Goal: Transaction & Acquisition: Purchase product/service

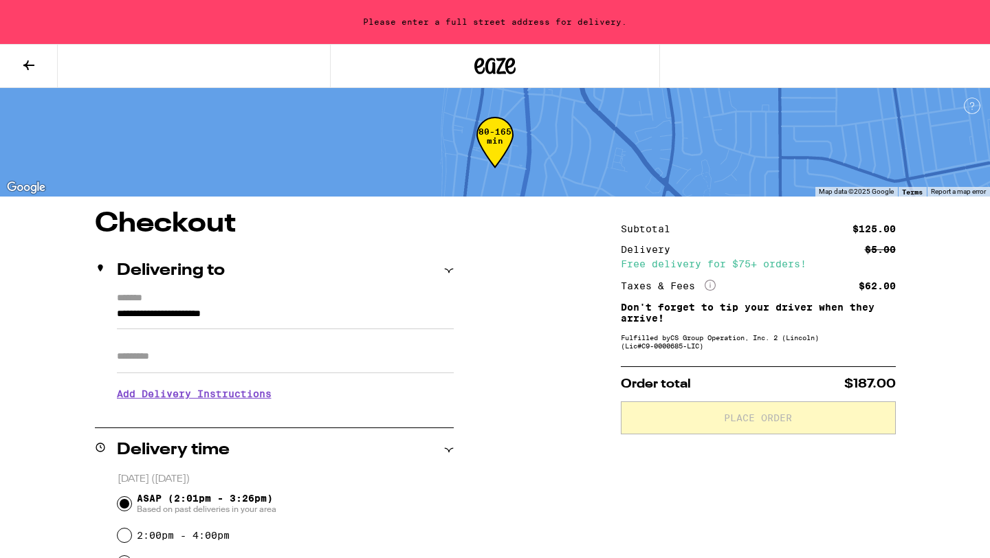
click at [28, 68] on icon at bounding box center [28, 65] width 11 height 10
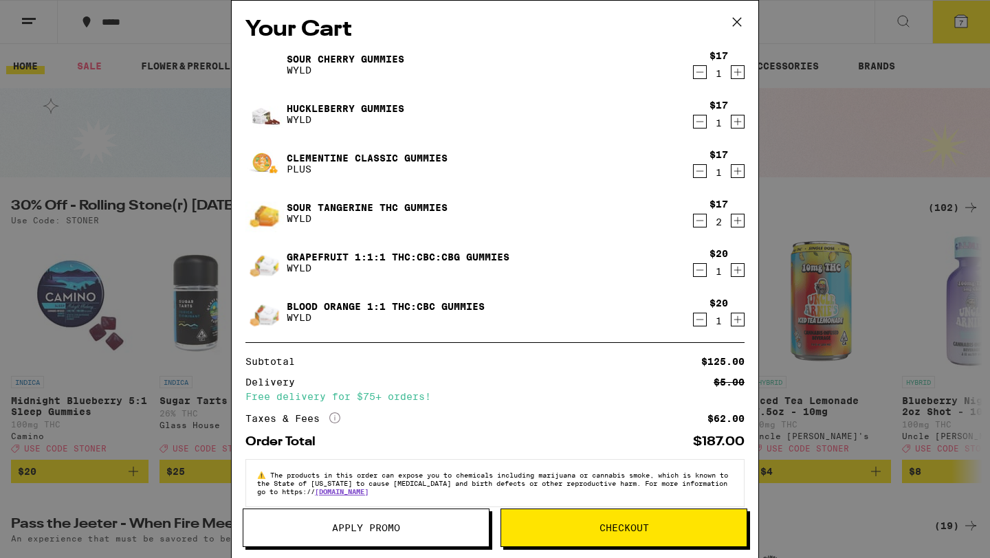
click at [747, 17] on icon at bounding box center [737, 22] width 21 height 21
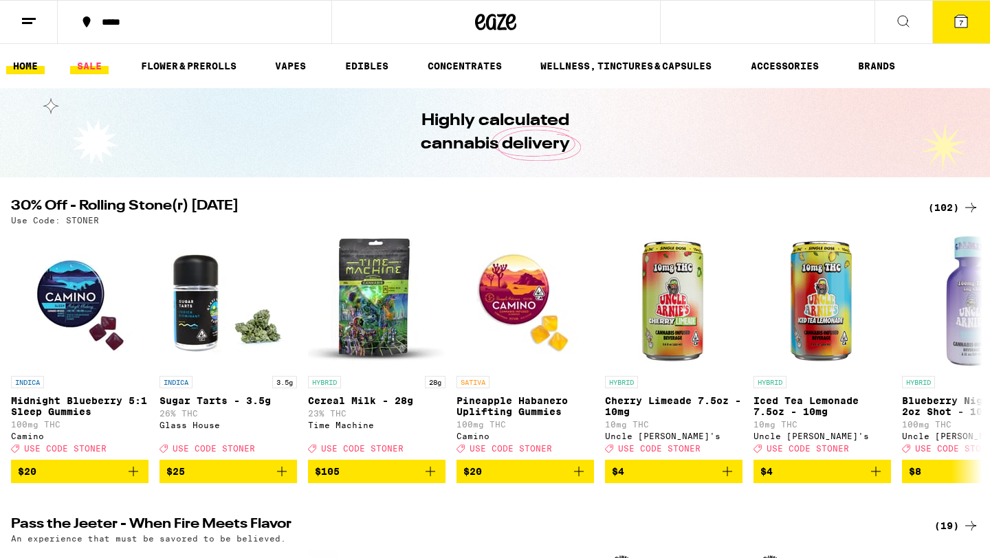
click at [93, 65] on link "SALE" at bounding box center [89, 66] width 38 height 16
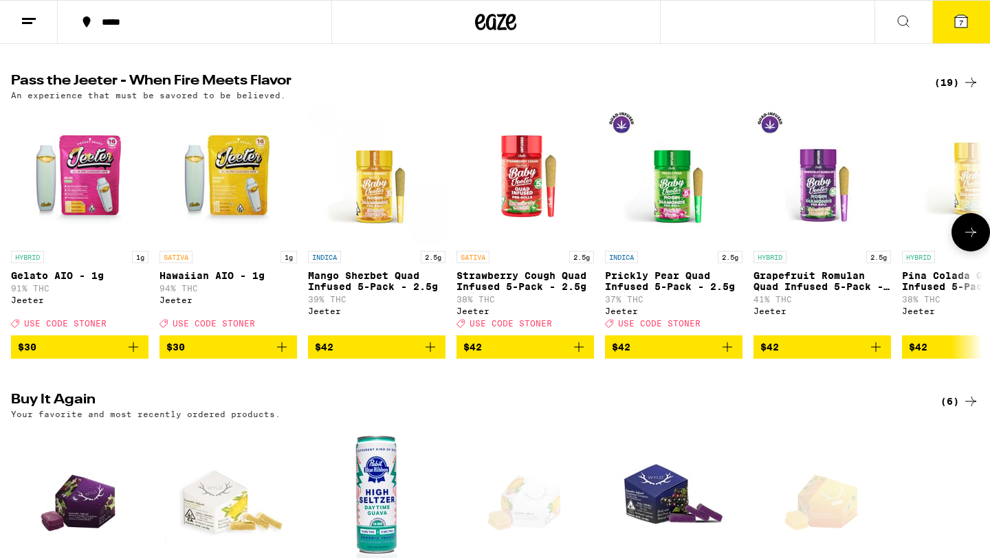
scroll to position [796, 0]
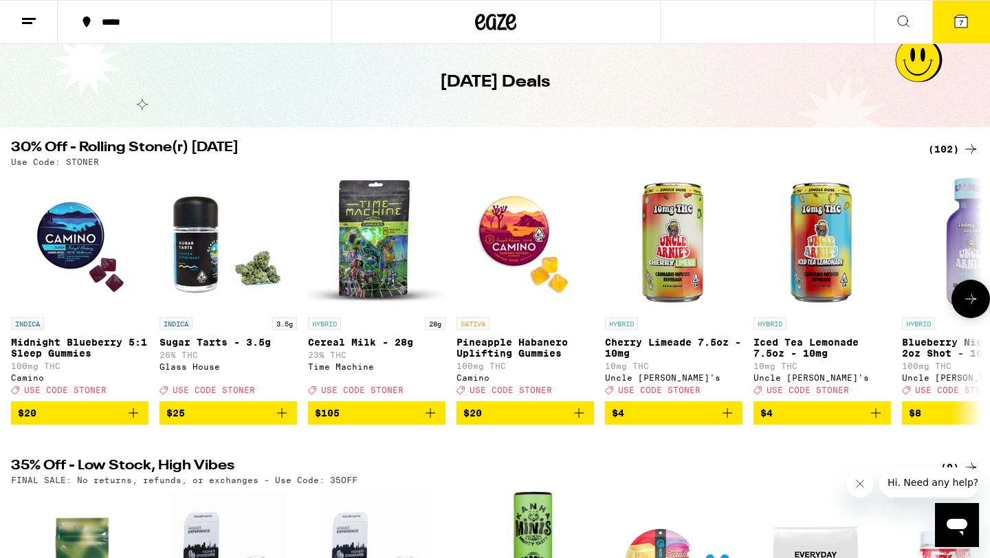
scroll to position [47, 0]
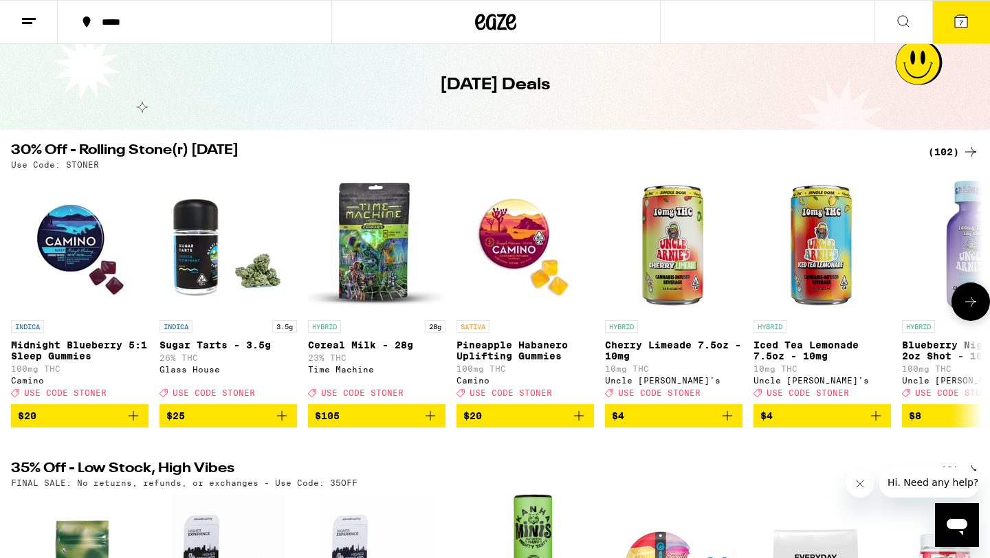
click at [973, 310] on icon at bounding box center [970, 302] width 16 height 16
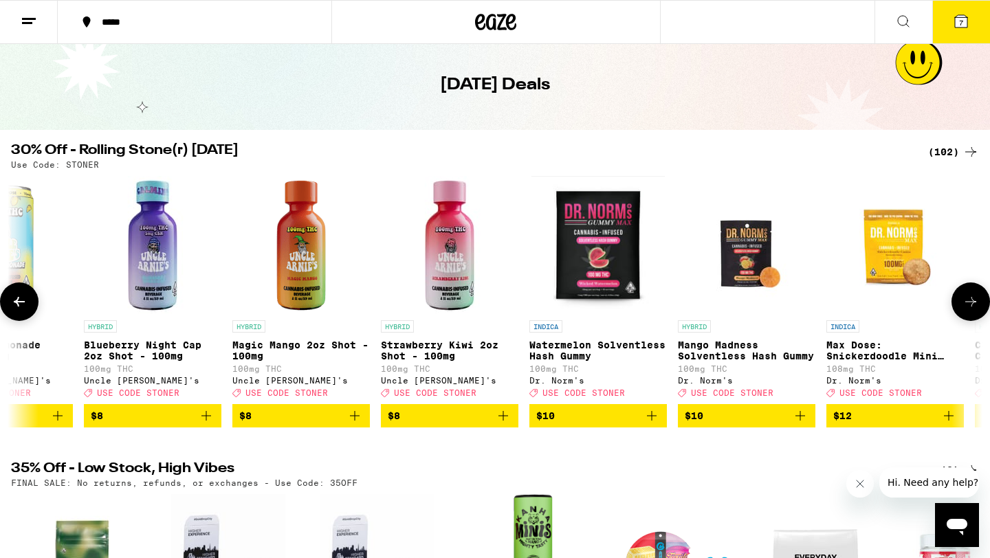
click at [973, 310] on icon at bounding box center [970, 302] width 16 height 16
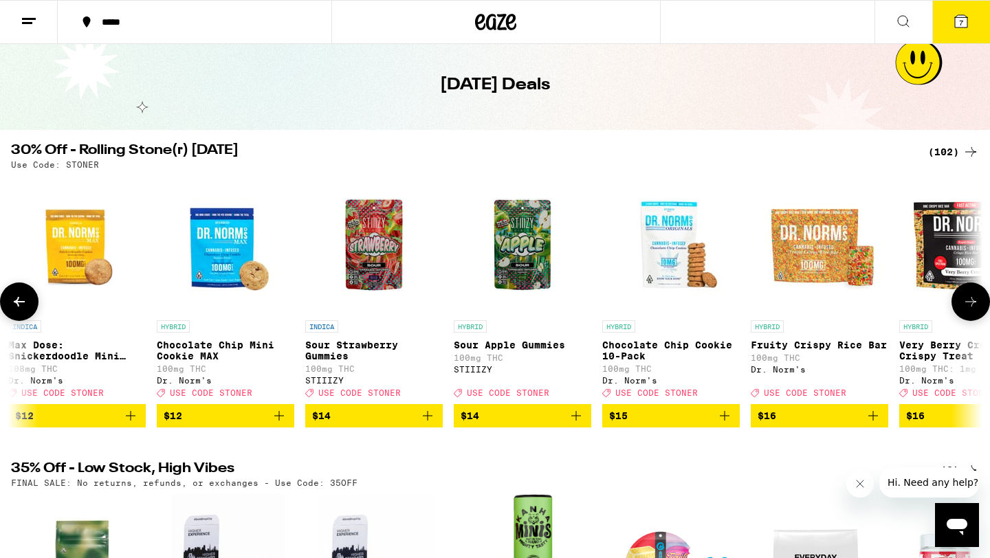
click at [973, 310] on icon at bounding box center [970, 302] width 16 height 16
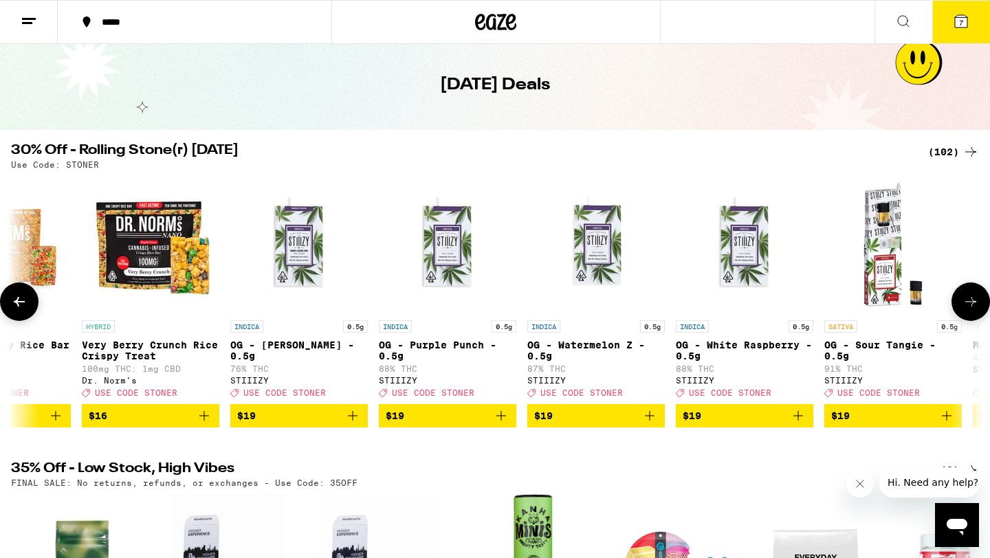
scroll to position [0, 2454]
click at [648, 424] on icon "Add to bag" at bounding box center [649, 416] width 16 height 16
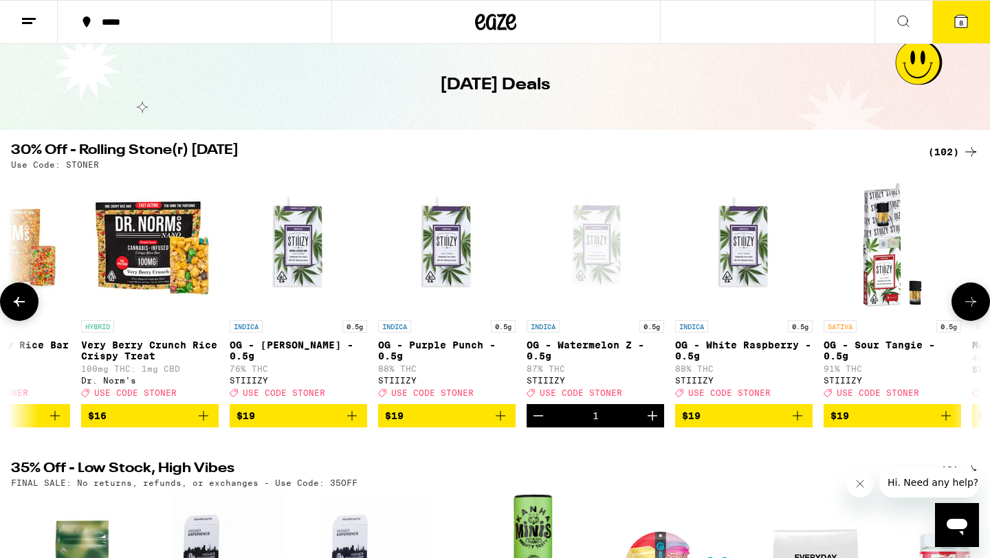
click at [958, 305] on button at bounding box center [970, 302] width 38 height 38
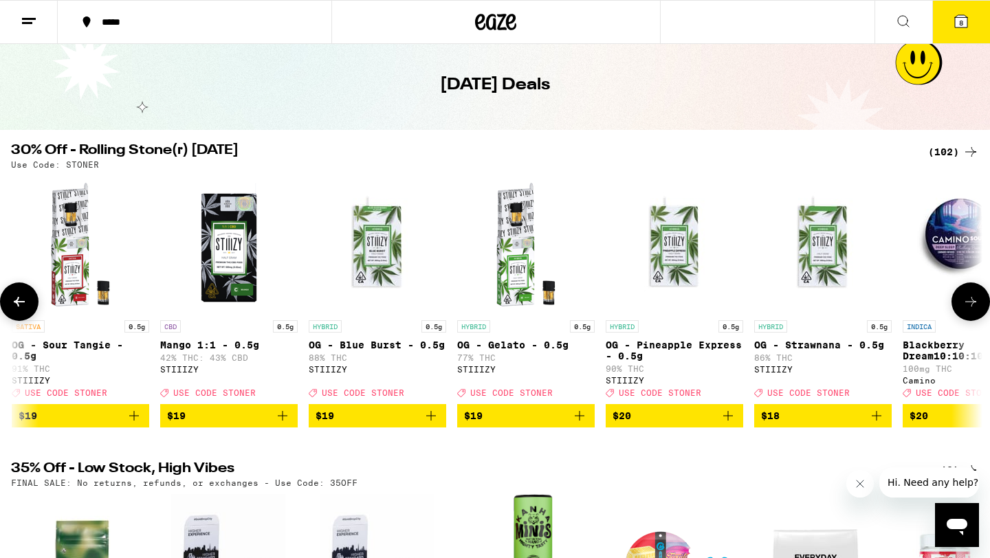
scroll to position [0, 3272]
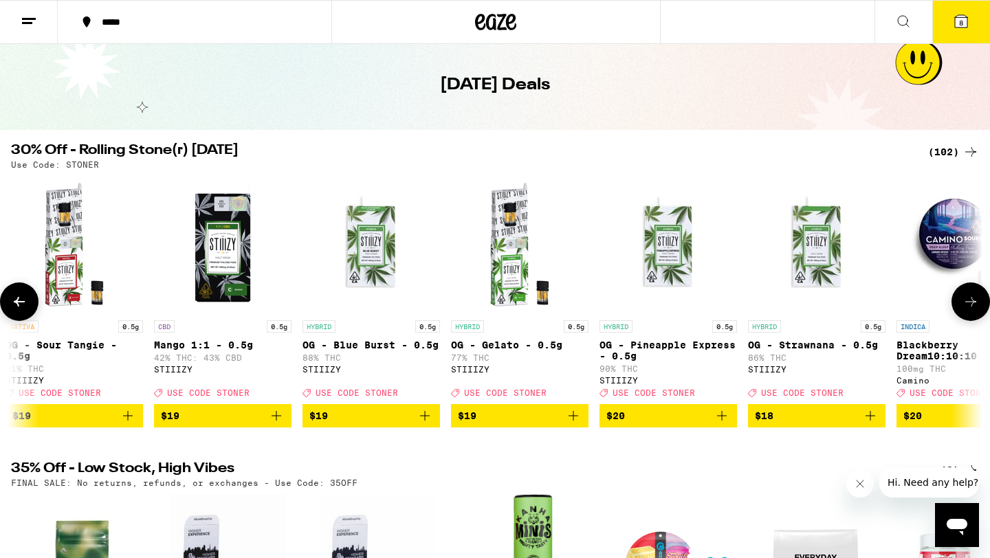
click at [575, 424] on icon "Add to bag" at bounding box center [573, 416] width 16 height 16
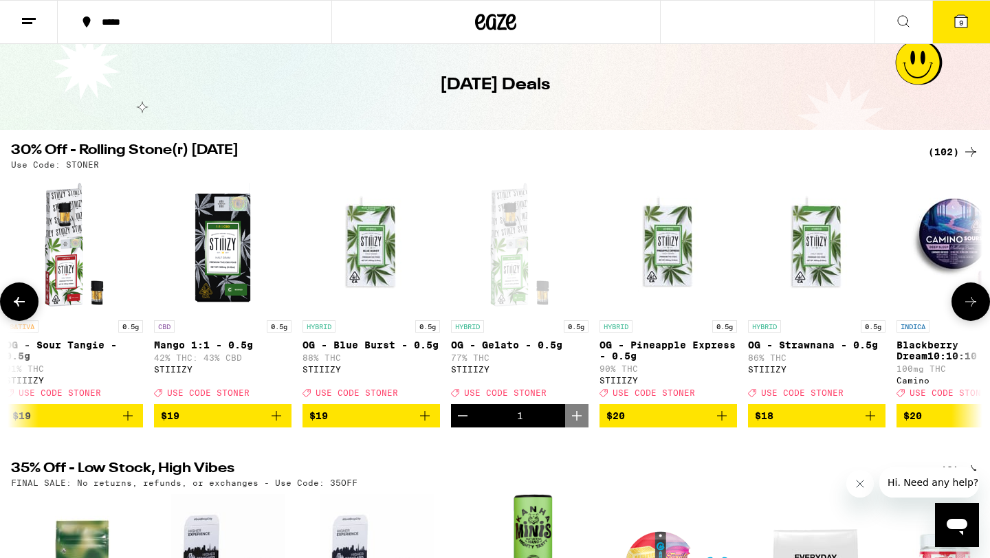
click at [966, 310] on icon at bounding box center [970, 302] width 16 height 16
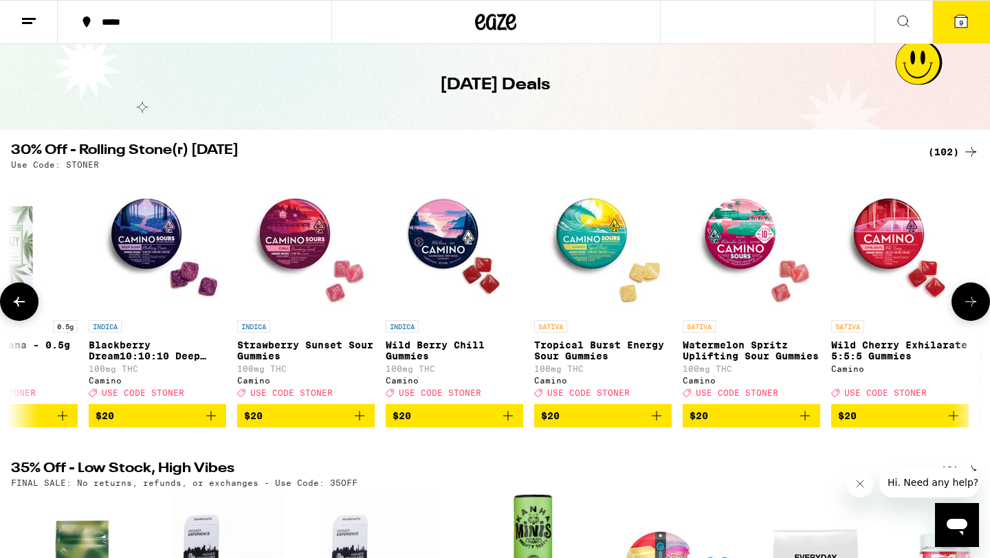
scroll to position [0, 4091]
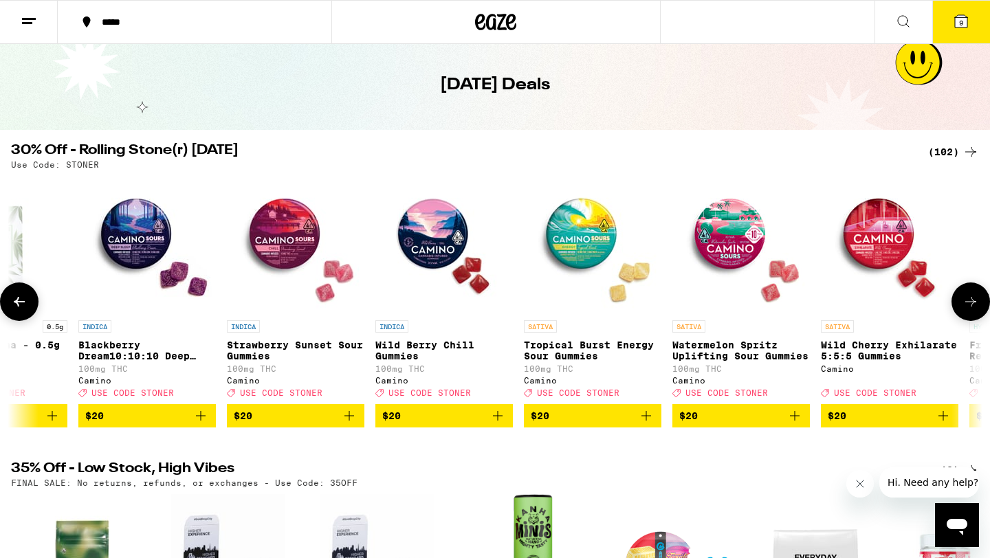
click at [963, 317] on button at bounding box center [970, 302] width 38 height 38
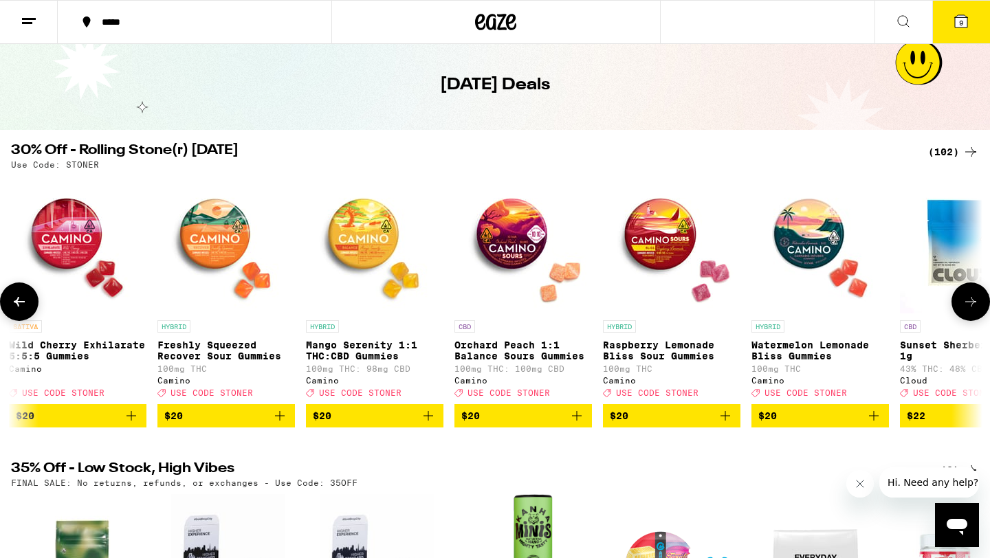
scroll to position [0, 4909]
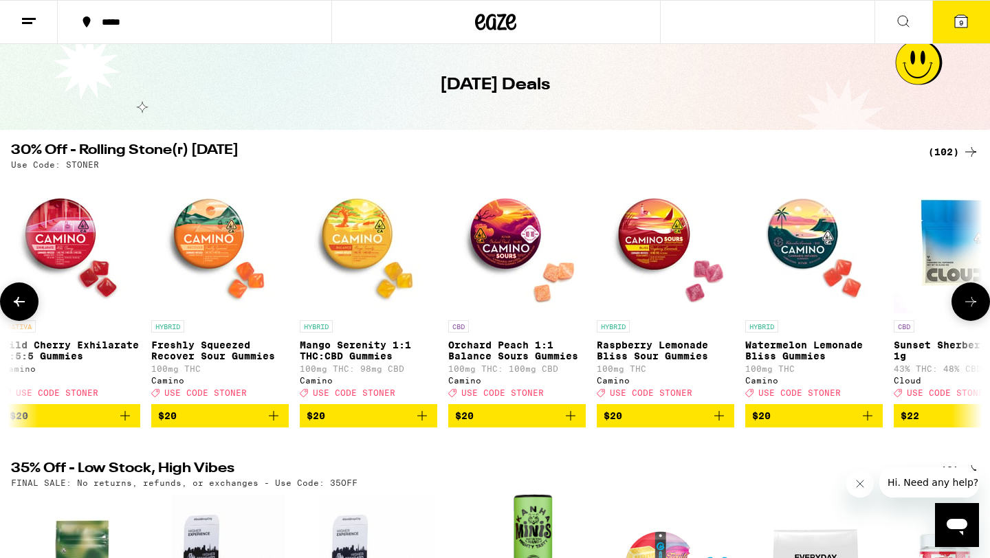
click at [963, 317] on button at bounding box center [970, 302] width 38 height 38
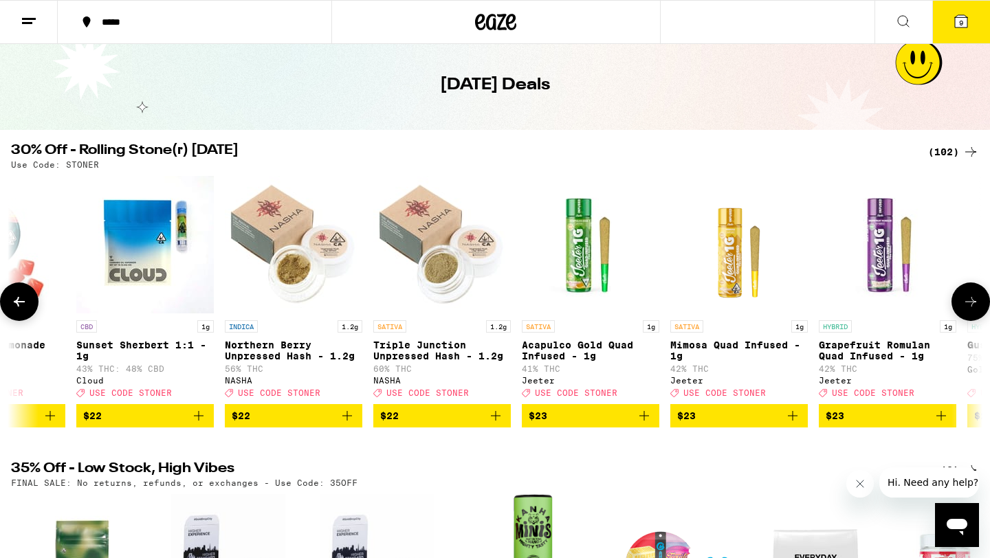
scroll to position [0, 5727]
click at [963, 317] on button at bounding box center [970, 302] width 38 height 38
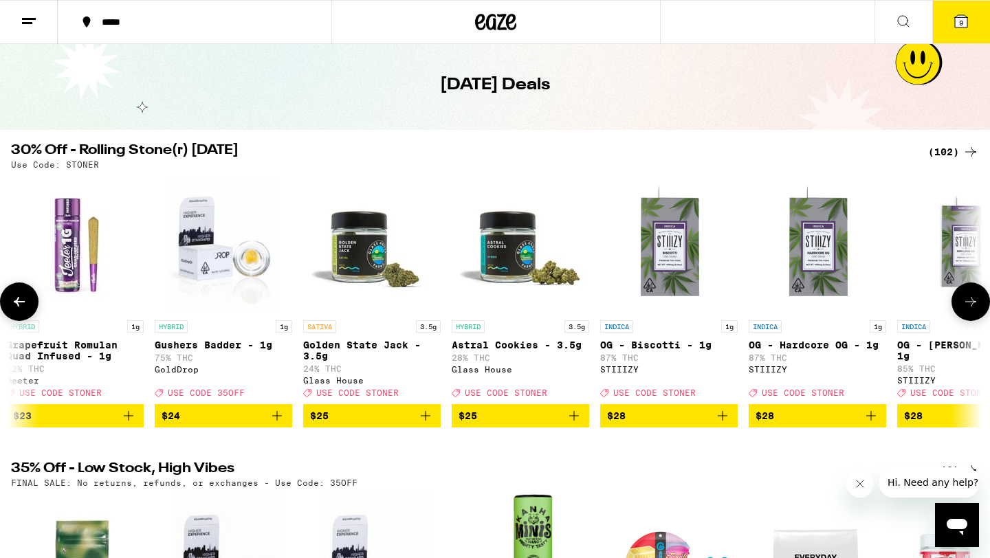
scroll to position [0, 6545]
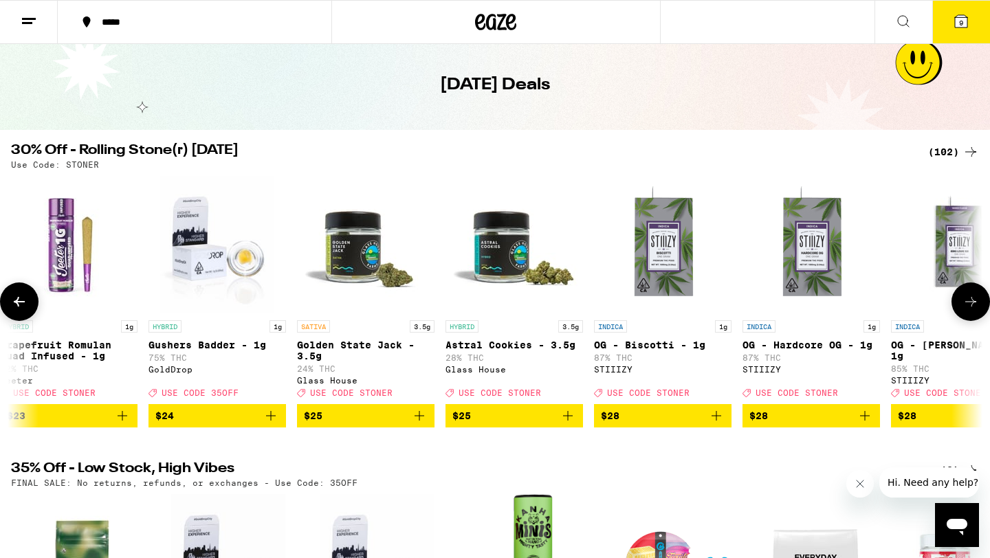
click at [963, 317] on button at bounding box center [970, 302] width 38 height 38
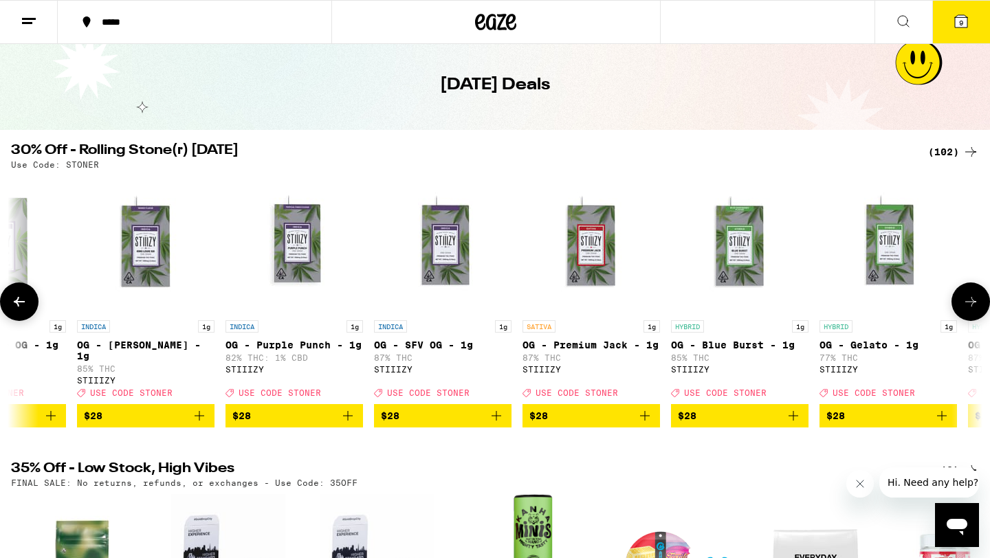
scroll to position [0, 7363]
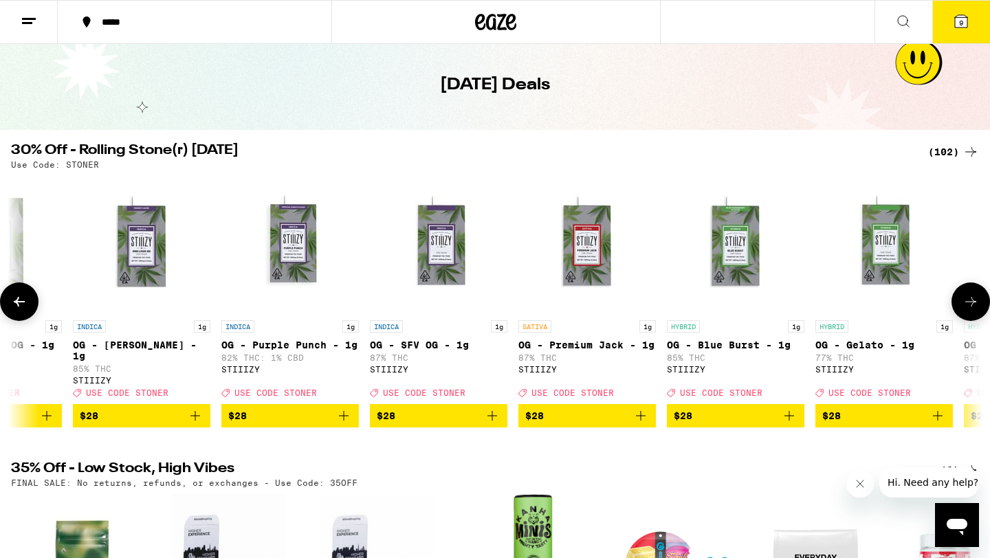
click at [963, 317] on button at bounding box center [970, 302] width 38 height 38
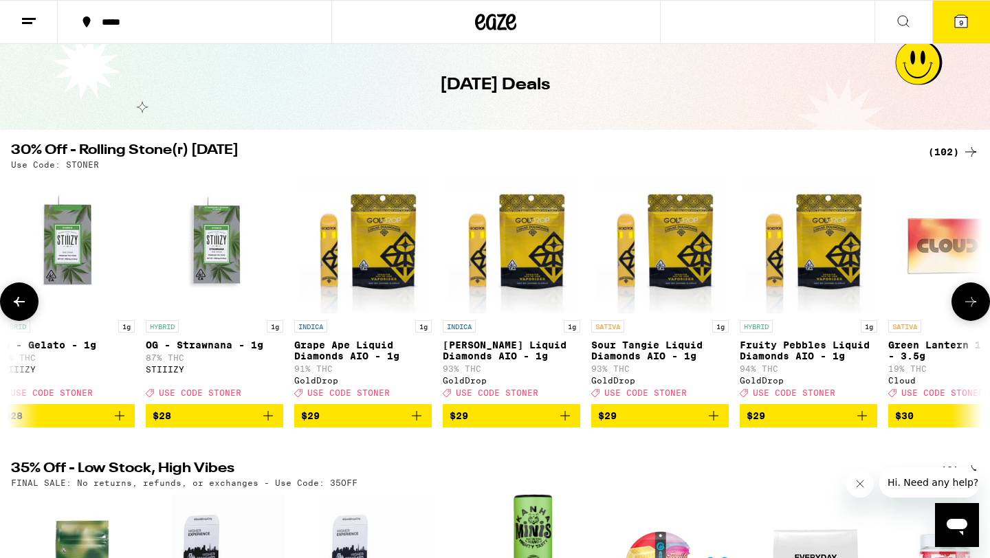
click at [963, 317] on button at bounding box center [970, 302] width 38 height 38
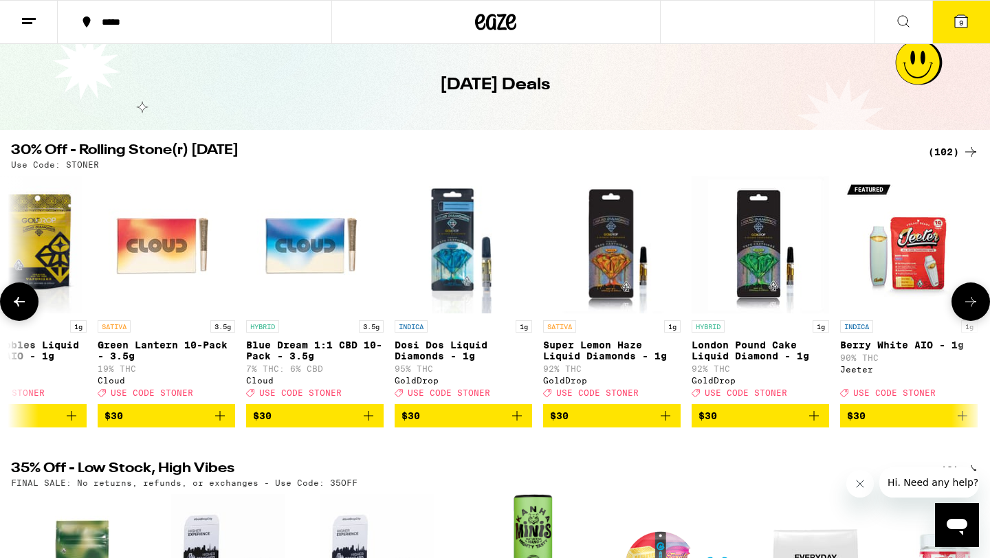
scroll to position [0, 8999]
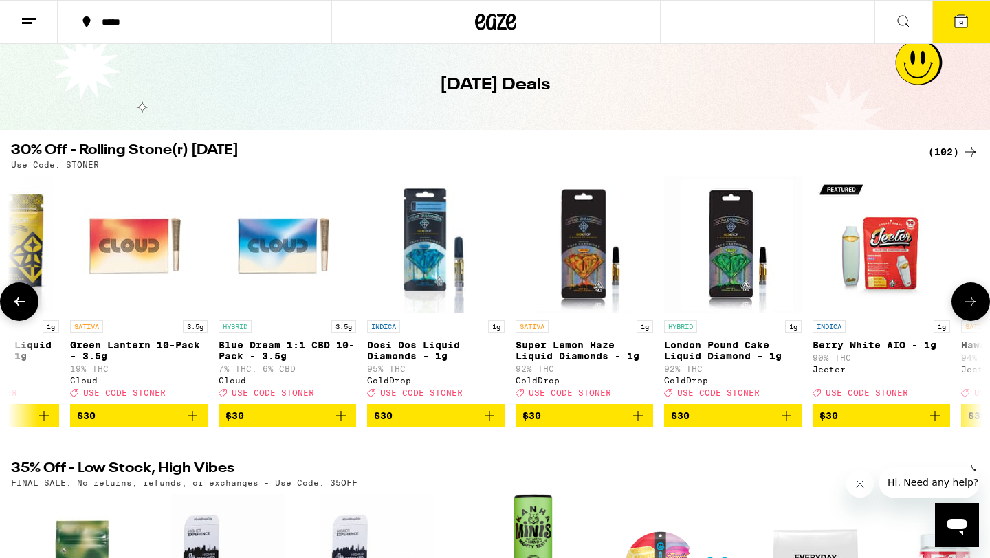
click at [962, 316] on button at bounding box center [970, 302] width 38 height 38
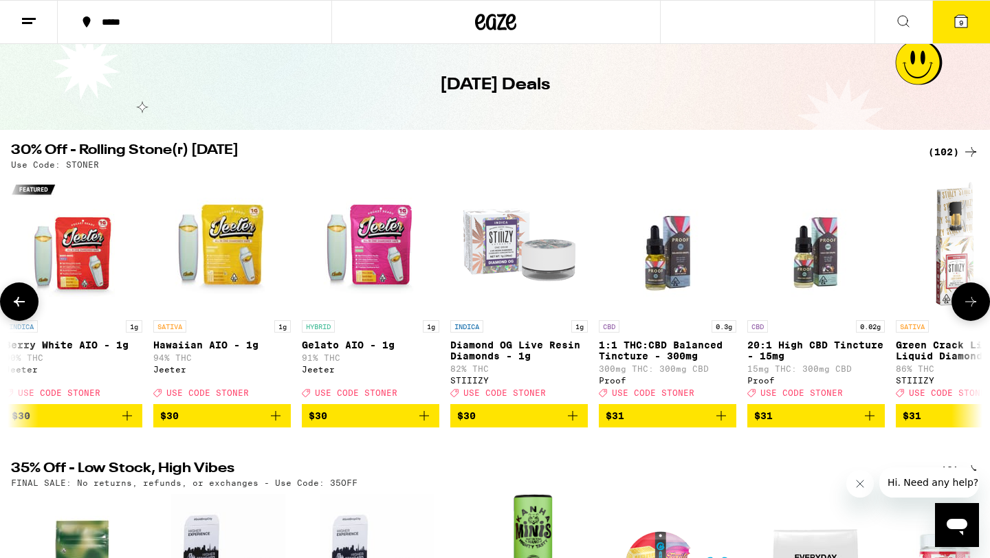
scroll to position [0, 9817]
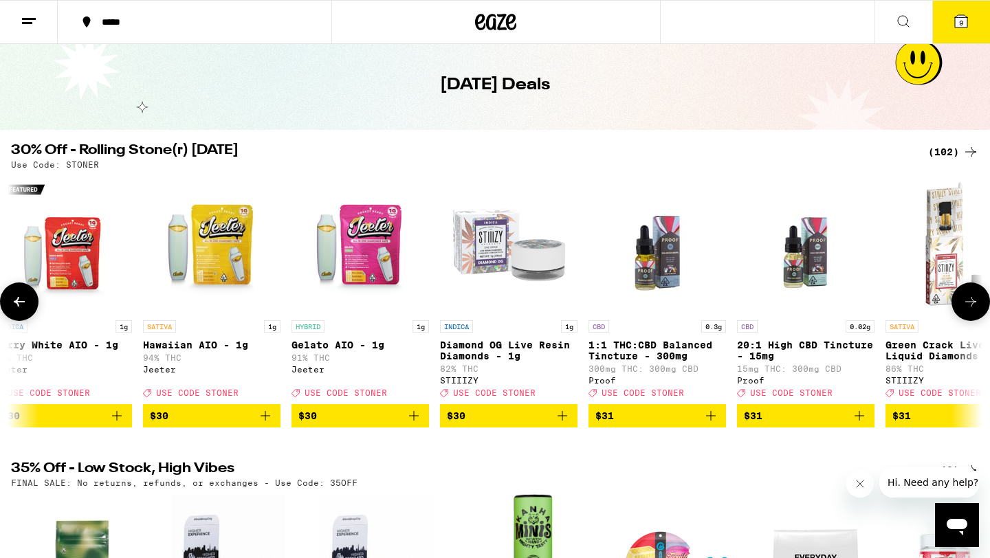
click at [962, 316] on button at bounding box center [970, 302] width 38 height 38
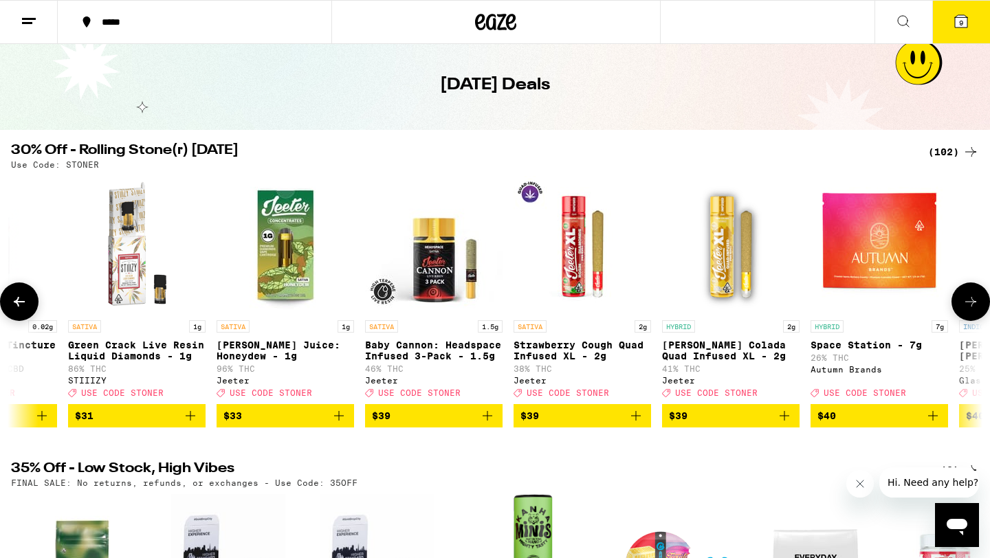
scroll to position [0, 10635]
click at [973, 305] on icon at bounding box center [970, 302] width 16 height 16
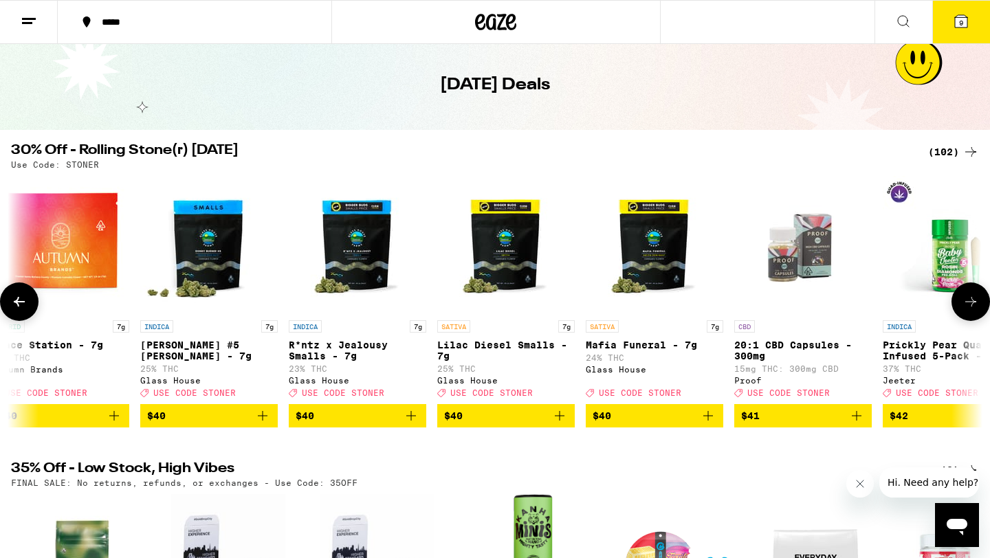
click at [973, 305] on icon at bounding box center [970, 302] width 16 height 16
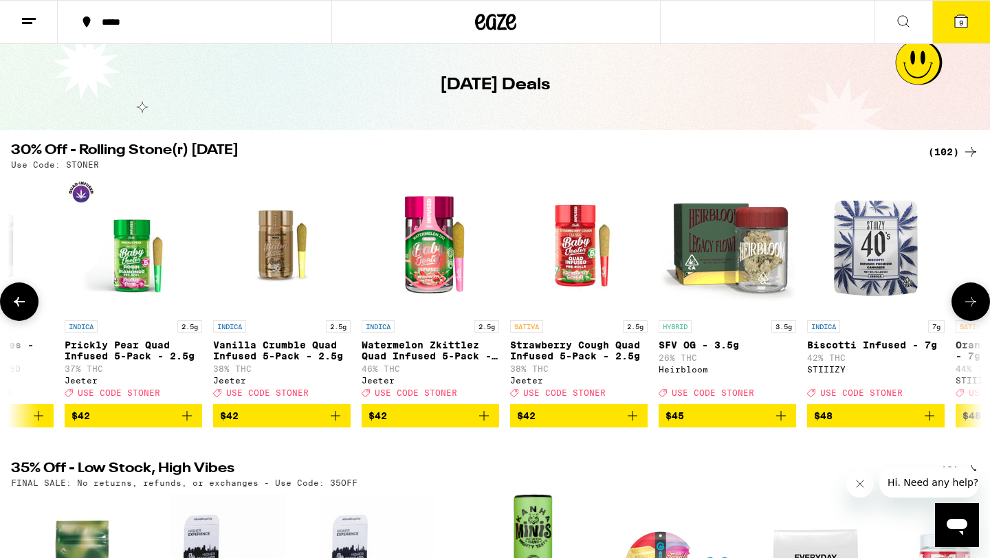
click at [973, 305] on icon at bounding box center [970, 302] width 16 height 16
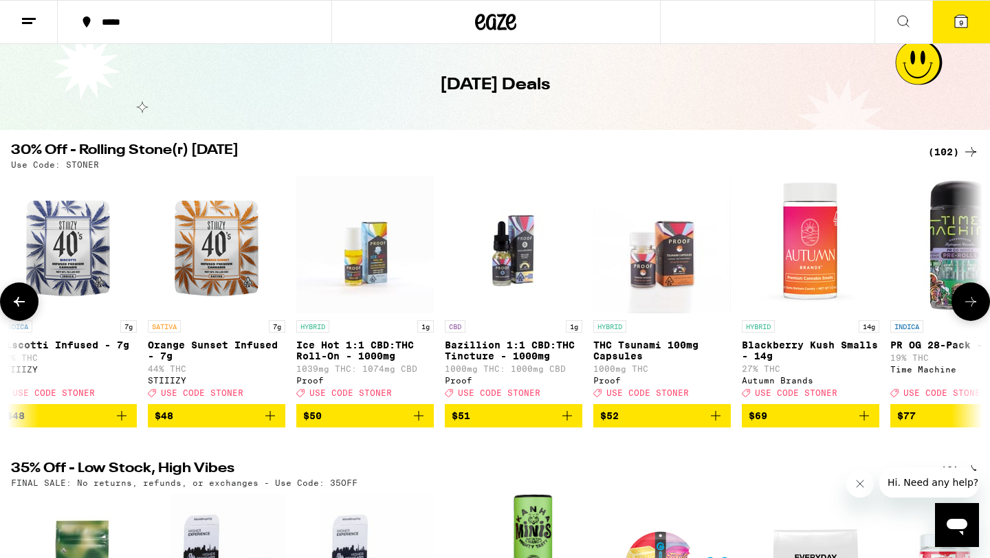
scroll to position [0, 13090]
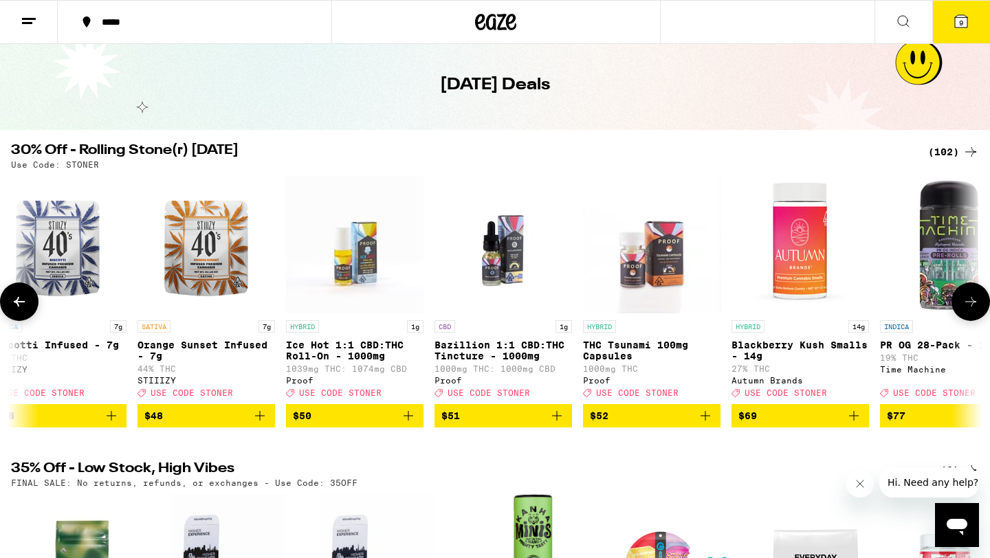
click at [973, 305] on icon at bounding box center [970, 302] width 16 height 16
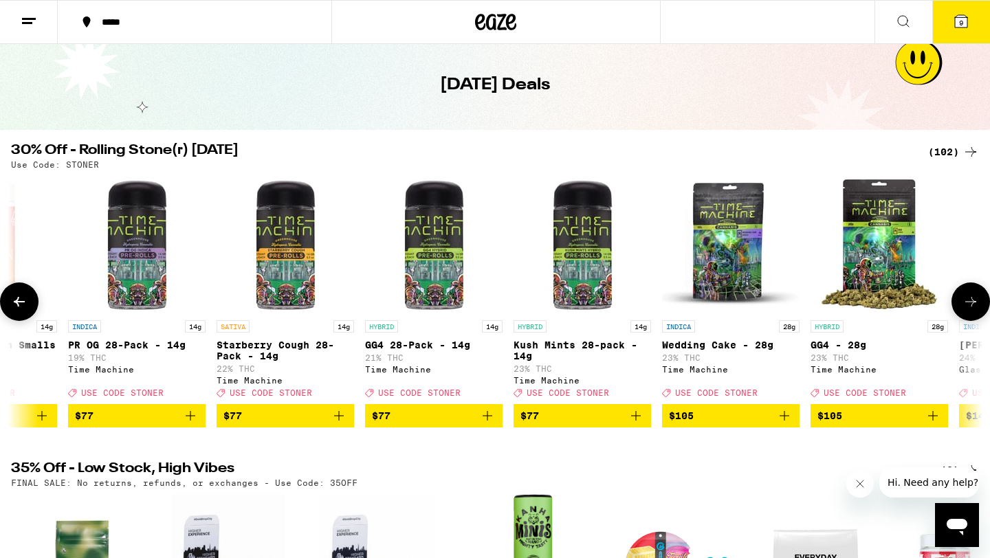
scroll to position [0, 13908]
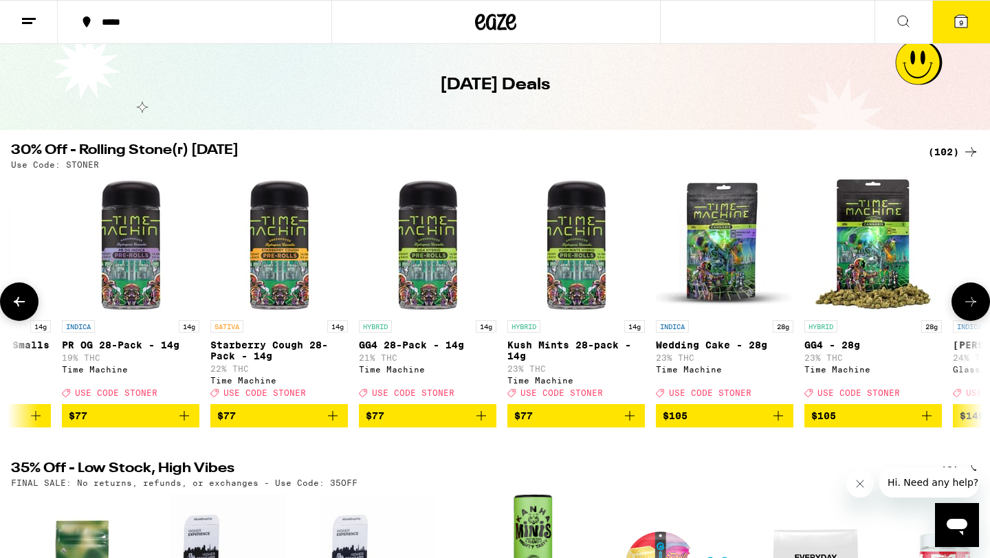
click at [979, 307] on button at bounding box center [970, 302] width 38 height 38
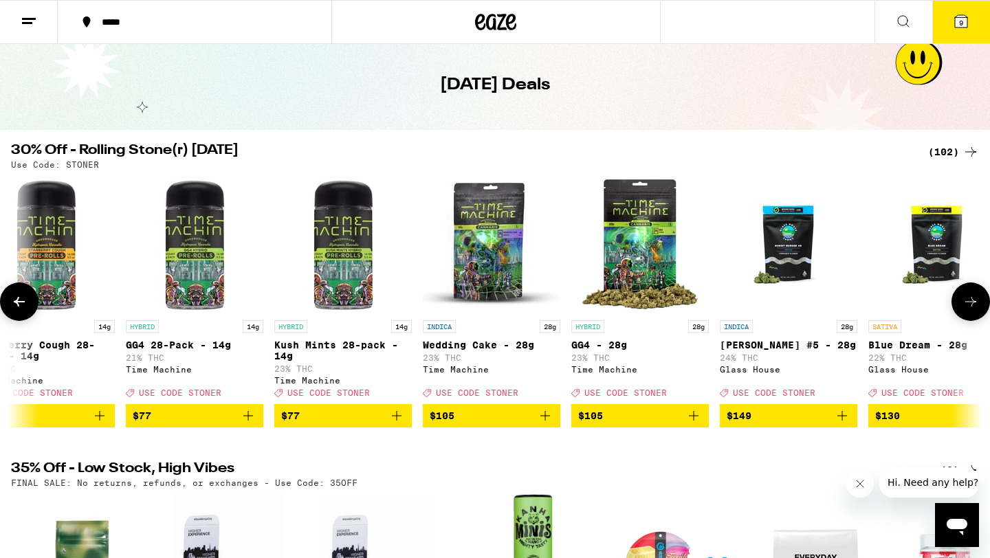
scroll to position [0, 14179]
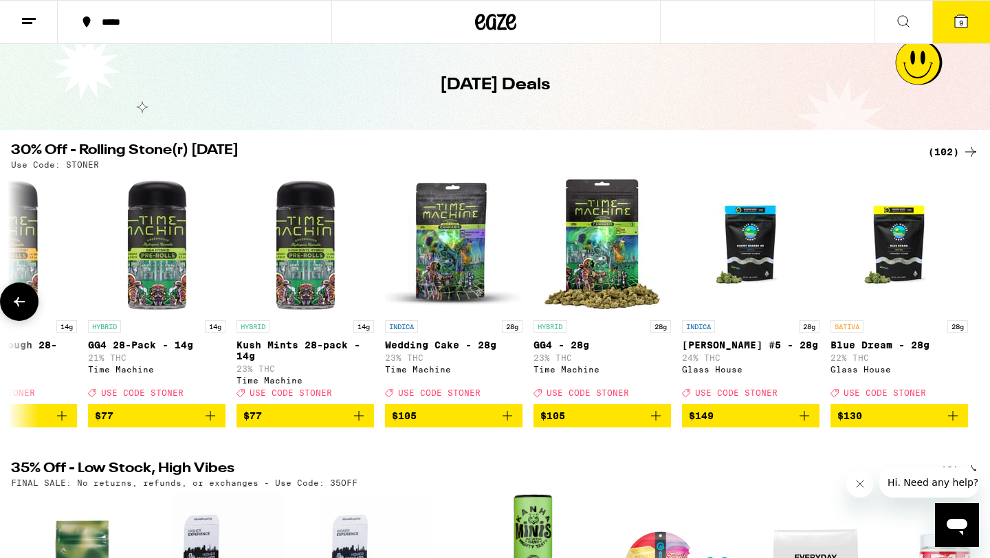
click at [24, 307] on icon at bounding box center [19, 302] width 16 height 16
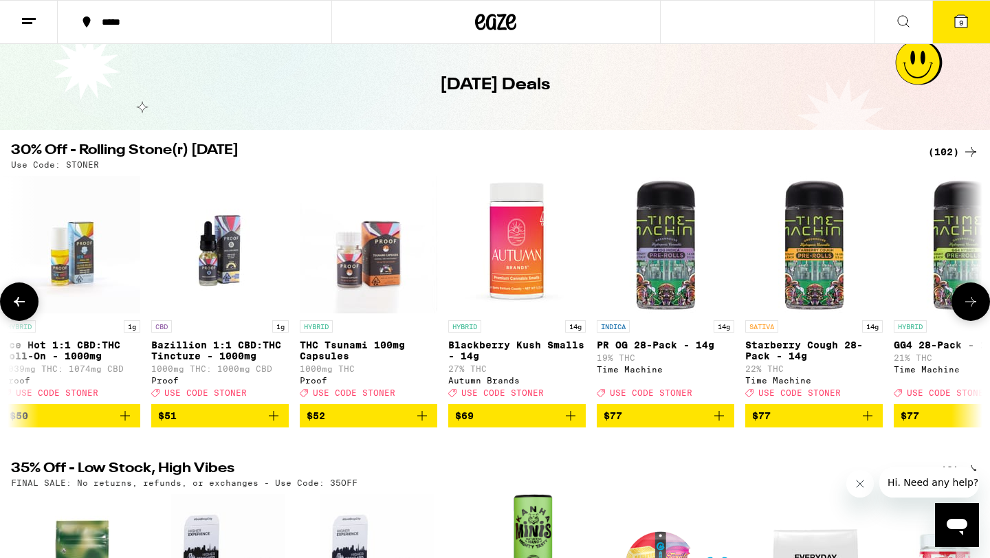
click at [24, 307] on icon at bounding box center [19, 302] width 16 height 16
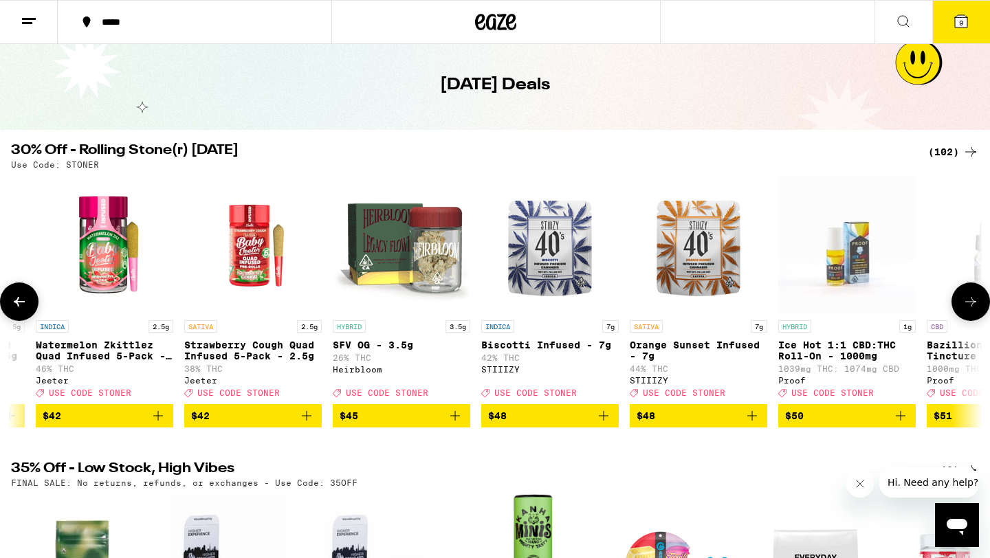
click at [24, 307] on icon at bounding box center [19, 302] width 16 height 16
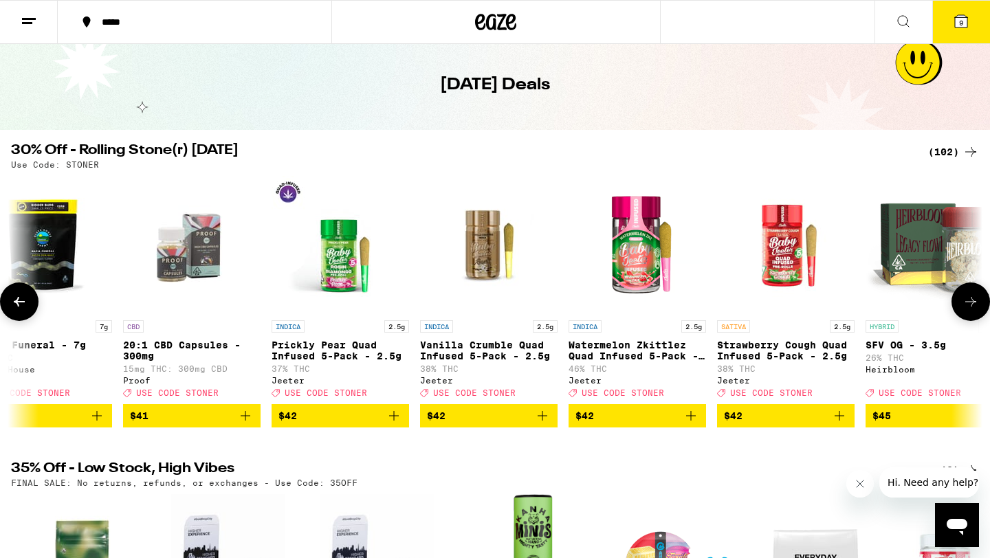
click at [24, 307] on icon at bounding box center [19, 302] width 16 height 16
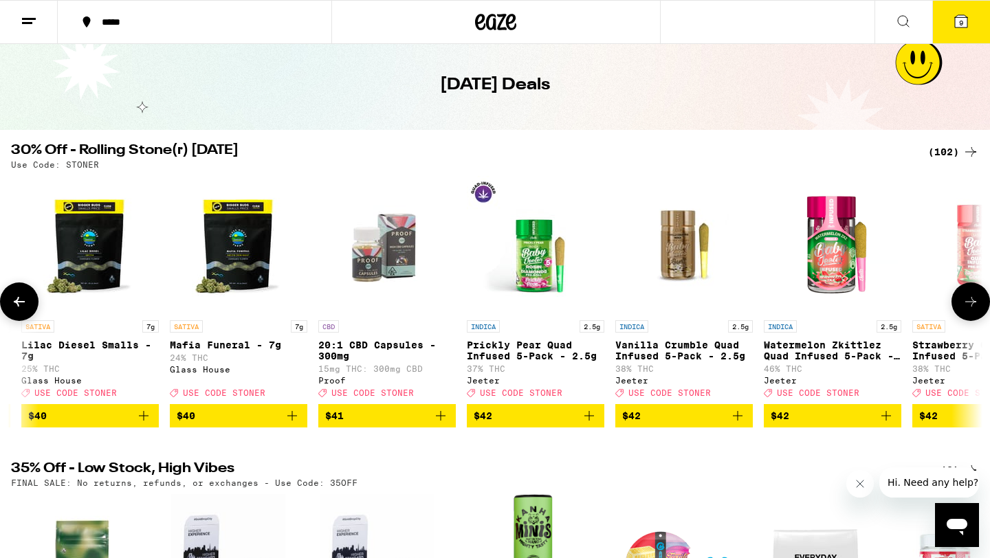
click at [24, 307] on icon at bounding box center [19, 302] width 16 height 16
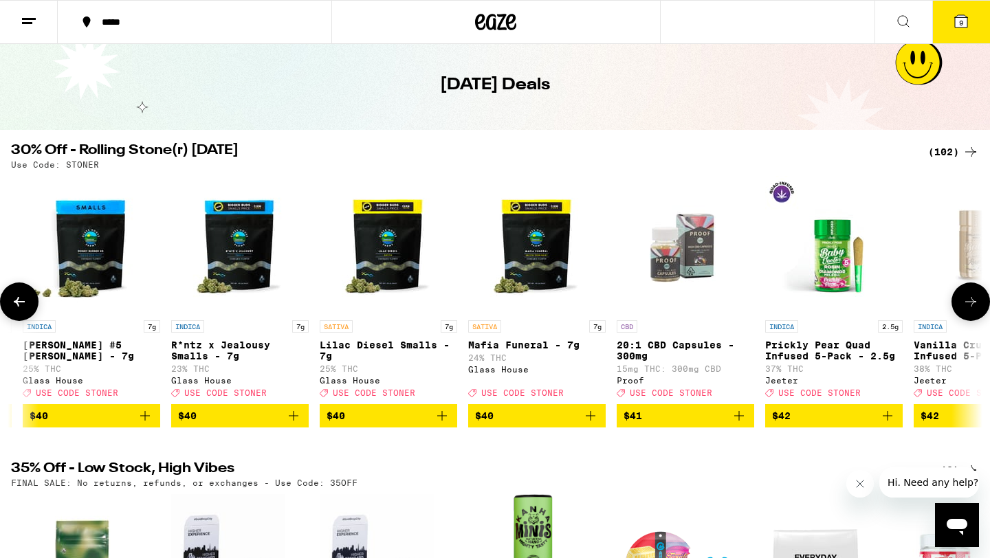
click at [24, 307] on icon at bounding box center [19, 302] width 16 height 16
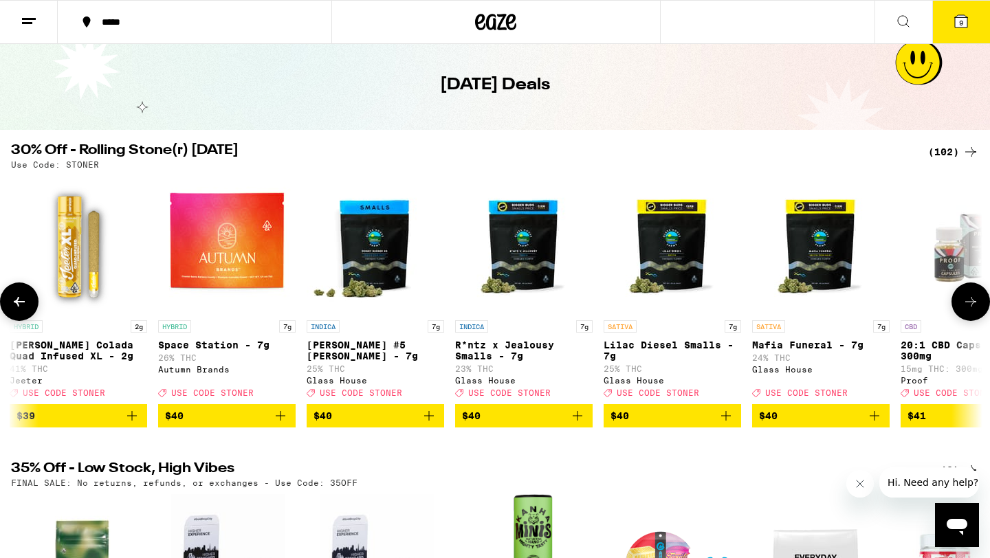
click at [24, 307] on icon at bounding box center [19, 302] width 16 height 16
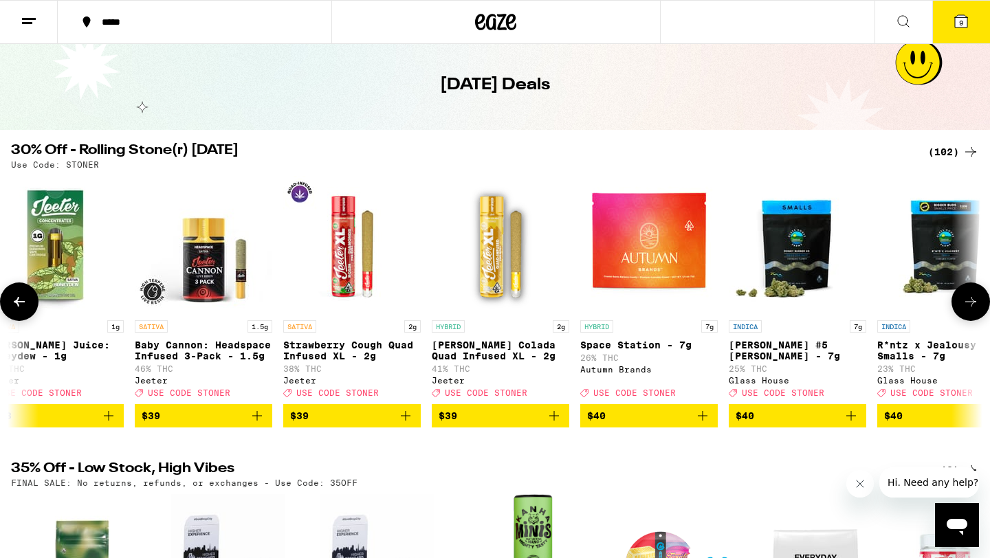
click at [24, 307] on icon at bounding box center [19, 302] width 16 height 16
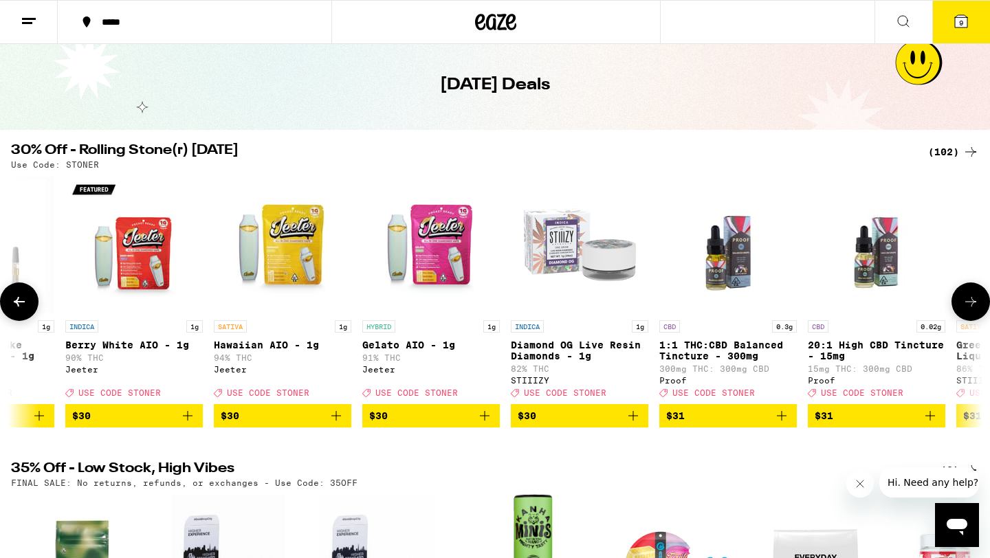
click at [17, 307] on icon at bounding box center [19, 302] width 11 height 10
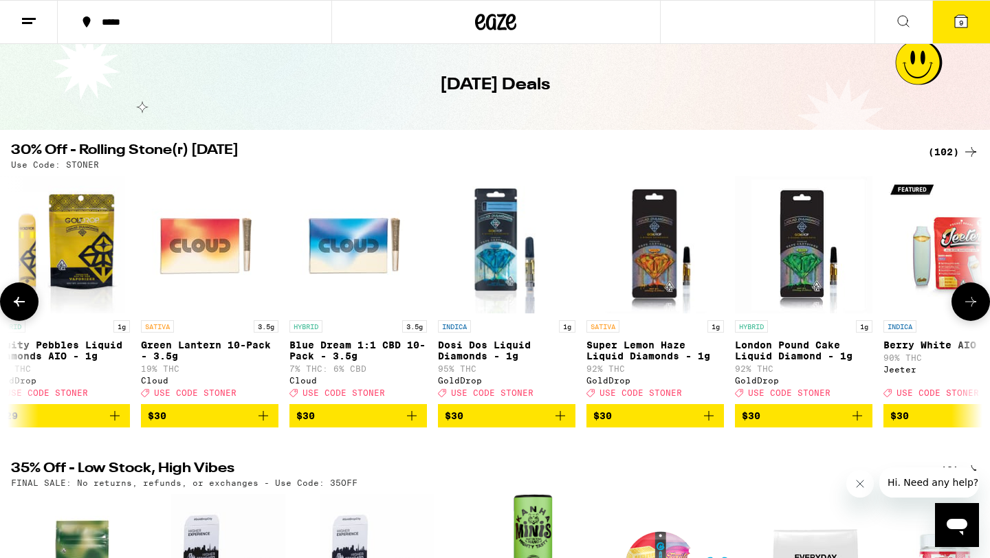
click at [17, 307] on icon at bounding box center [19, 302] width 11 height 10
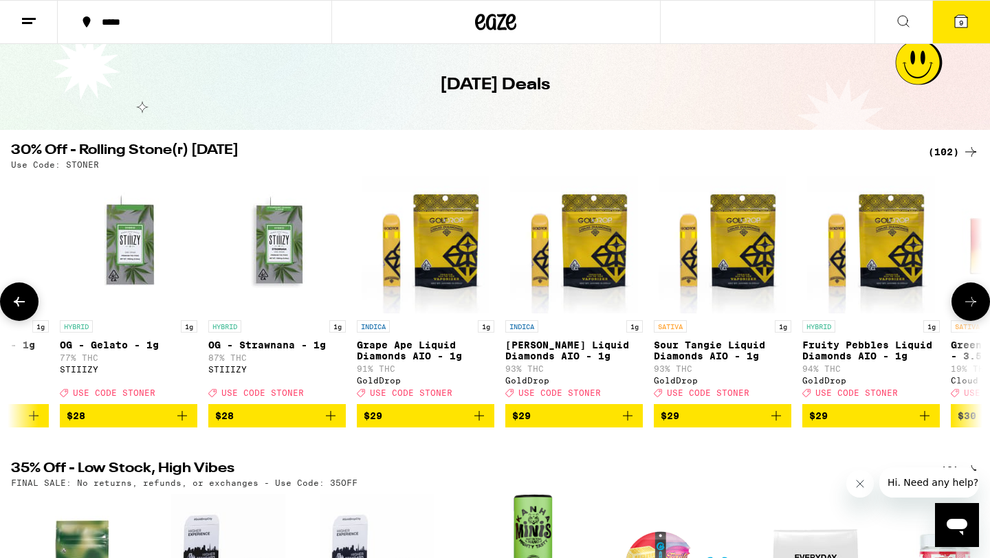
click at [17, 307] on icon at bounding box center [19, 302] width 11 height 10
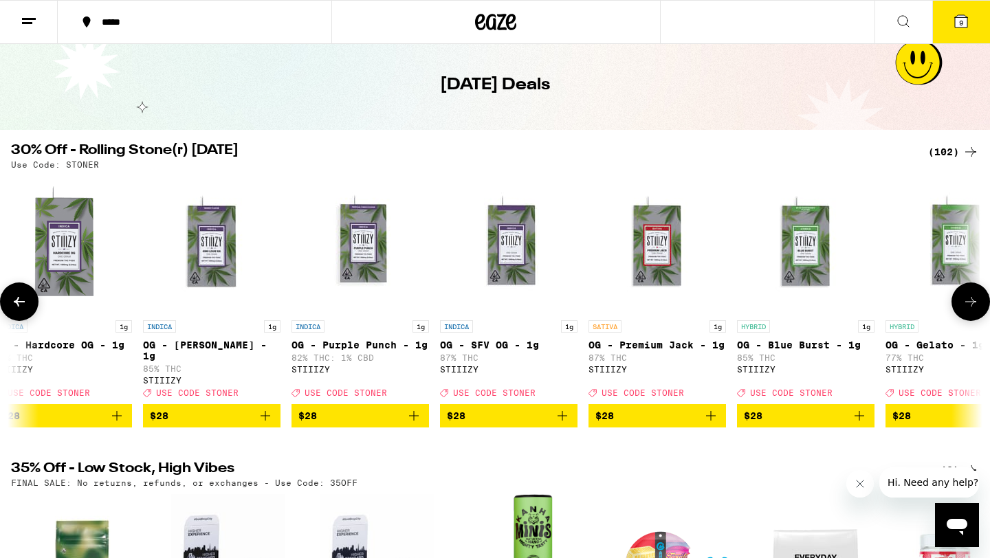
scroll to position [0, 7293]
click at [35, 300] on button at bounding box center [19, 302] width 38 height 38
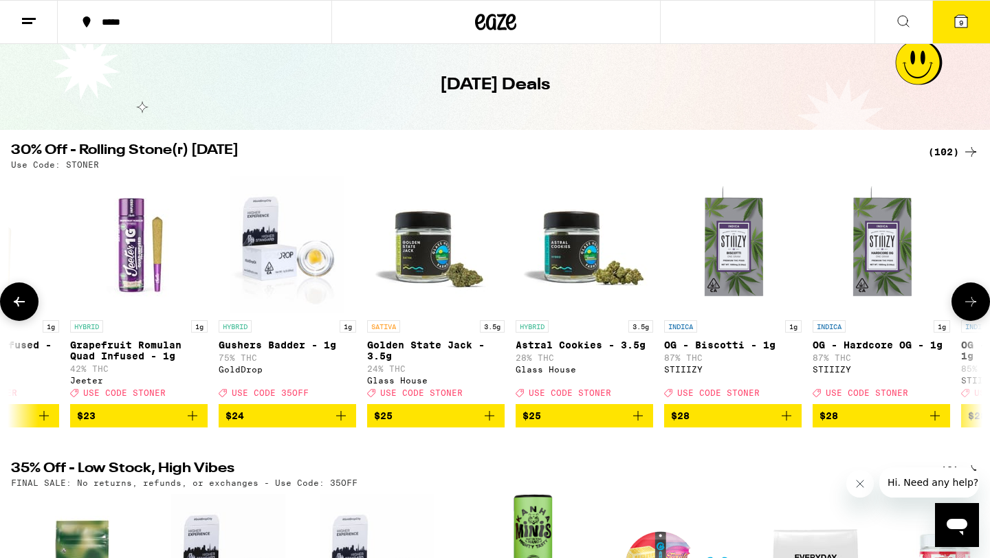
click at [35, 300] on button at bounding box center [19, 302] width 38 height 38
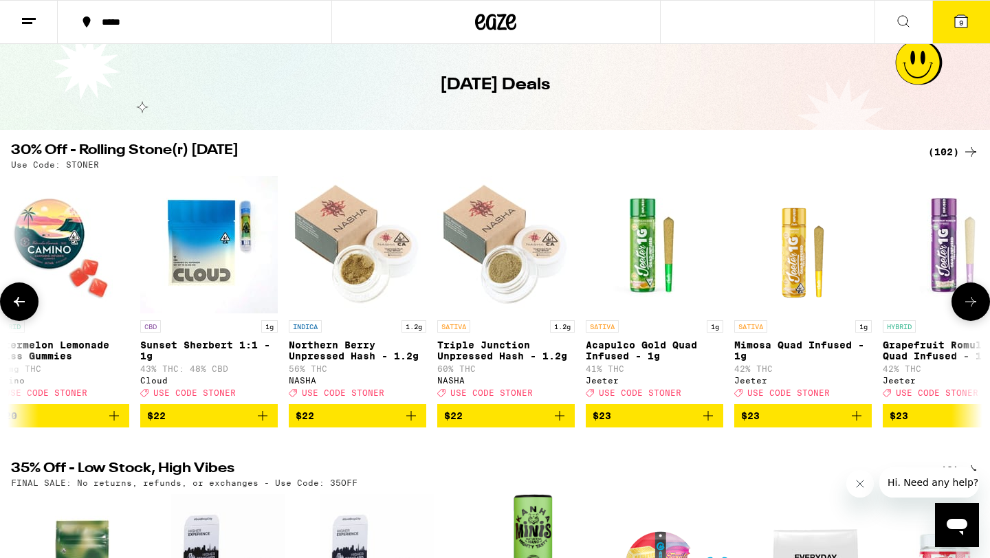
scroll to position [0, 5657]
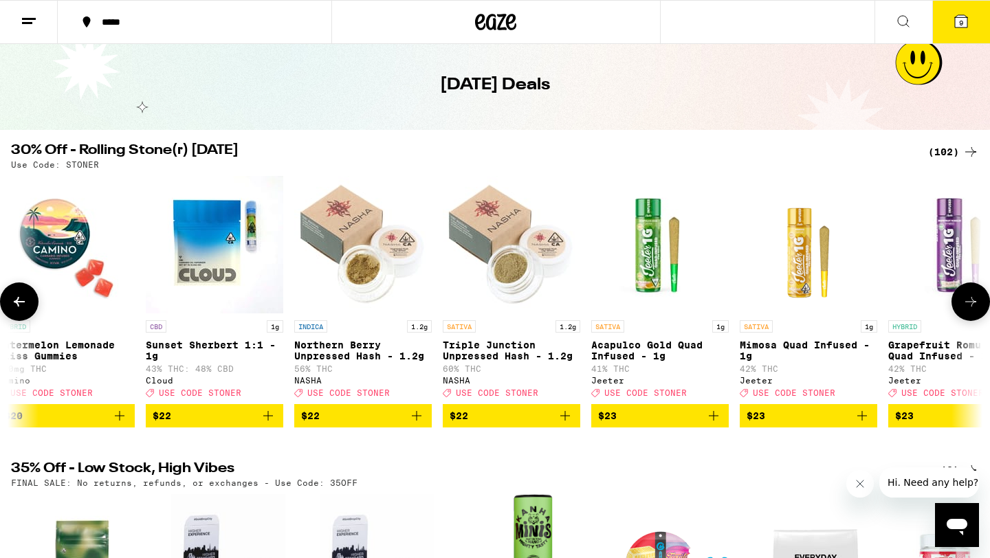
click at [34, 299] on button at bounding box center [19, 302] width 38 height 38
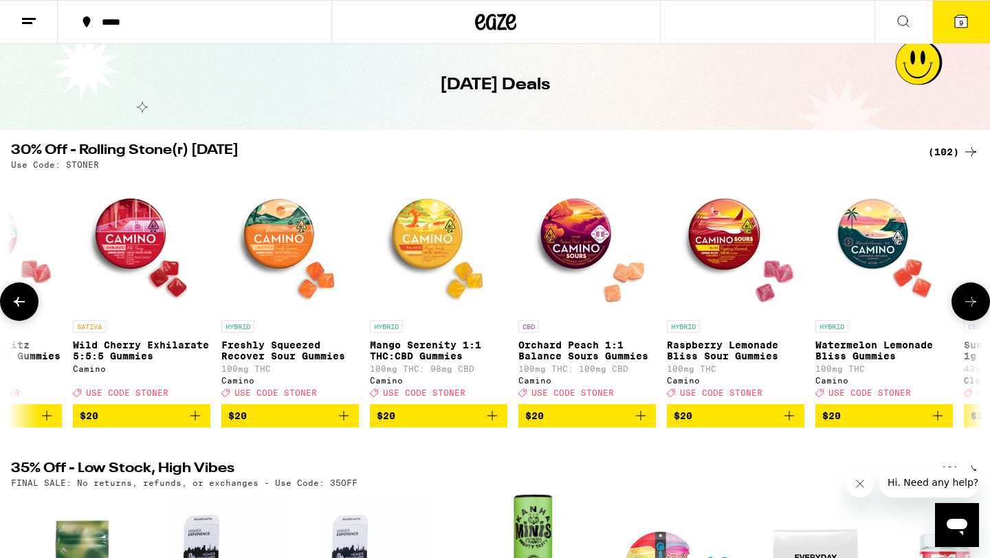
scroll to position [0, 4839]
click at [272, 351] on p "Freshly Squeezed Recover Sour Gummies" at bounding box center [289, 351] width 137 height 22
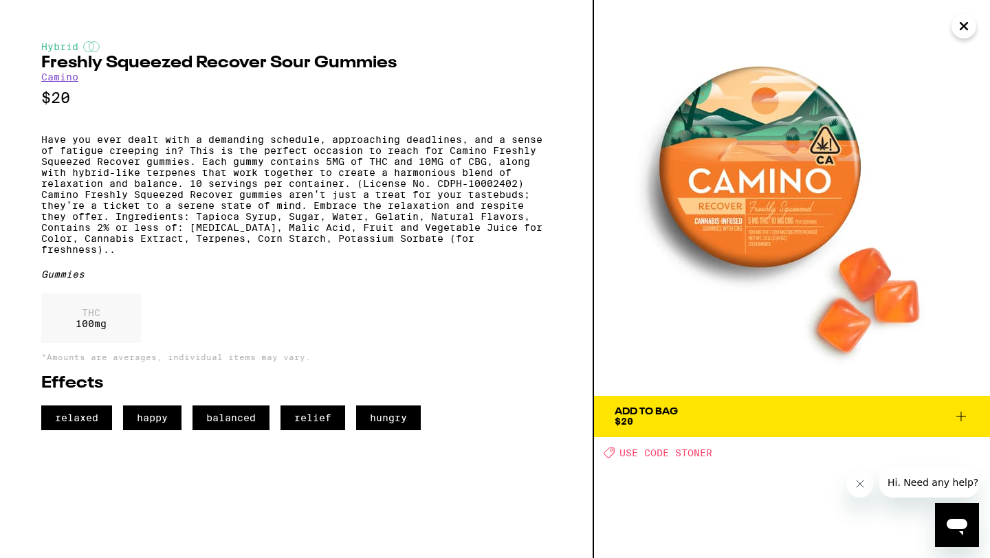
click at [683, 407] on span "Add To Bag $20" at bounding box center [792, 416] width 355 height 19
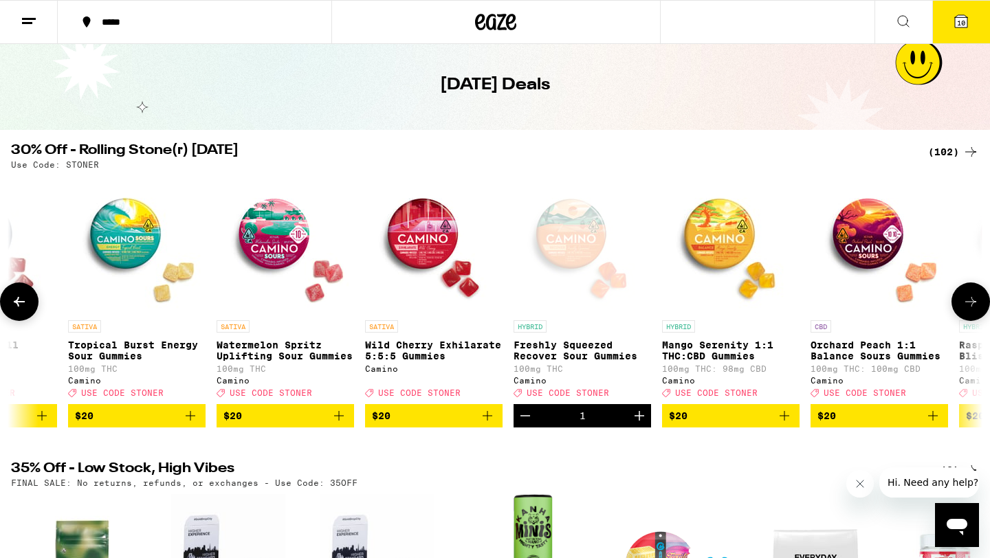
scroll to position [0, 4542]
